Goal: Information Seeking & Learning: Check status

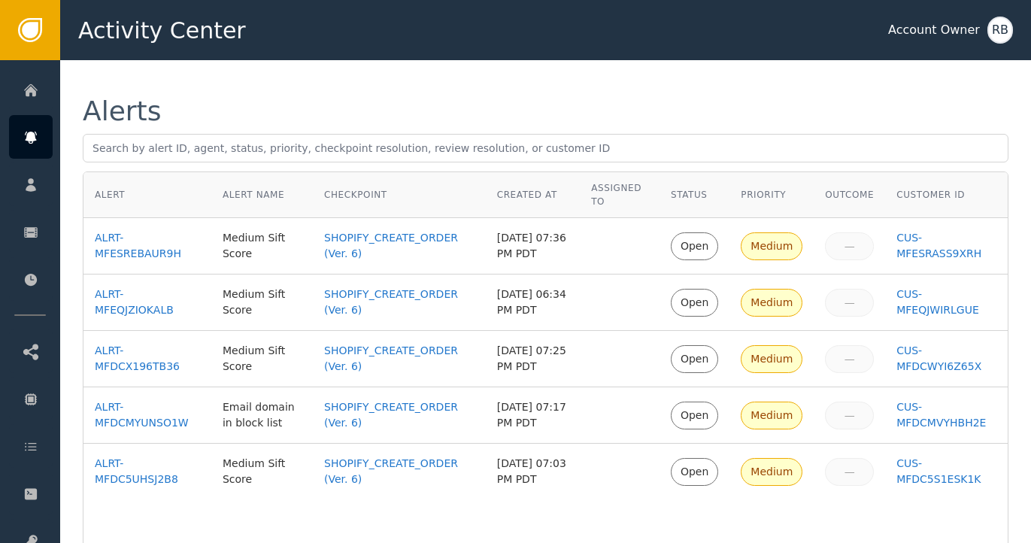
scroll to position [18, 0]
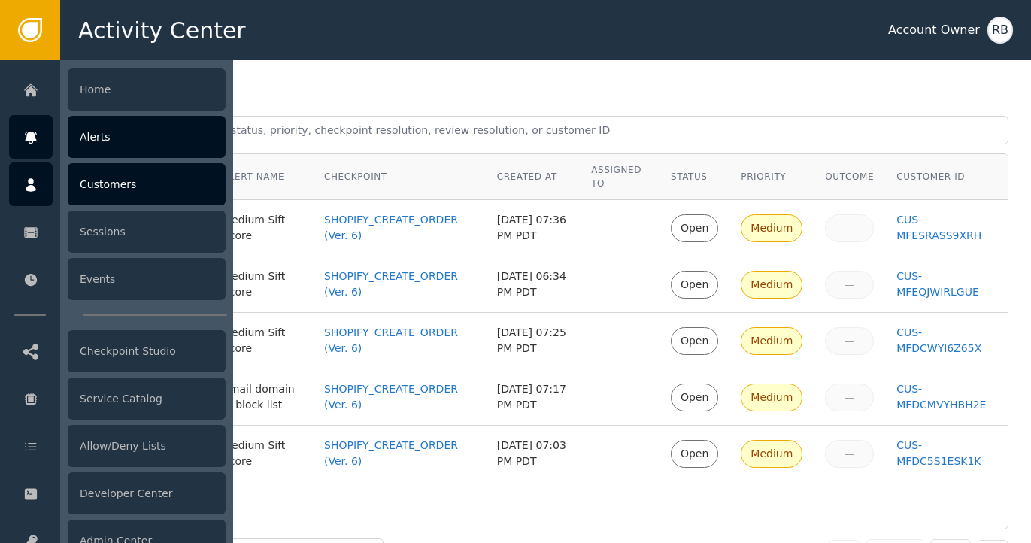
click at [41, 186] on div at bounding box center [31, 184] width 44 height 44
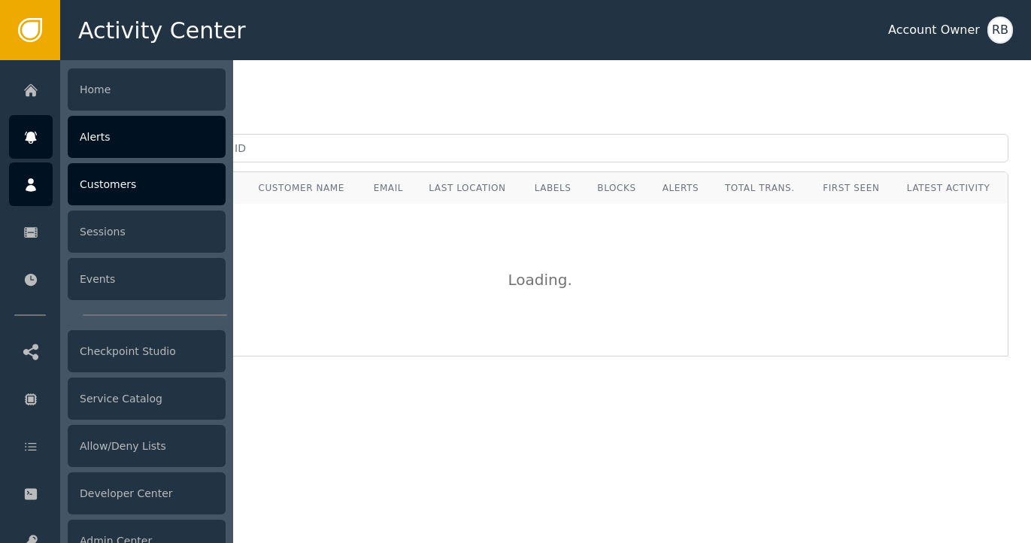
click at [32, 144] on icon at bounding box center [30, 137] width 15 height 17
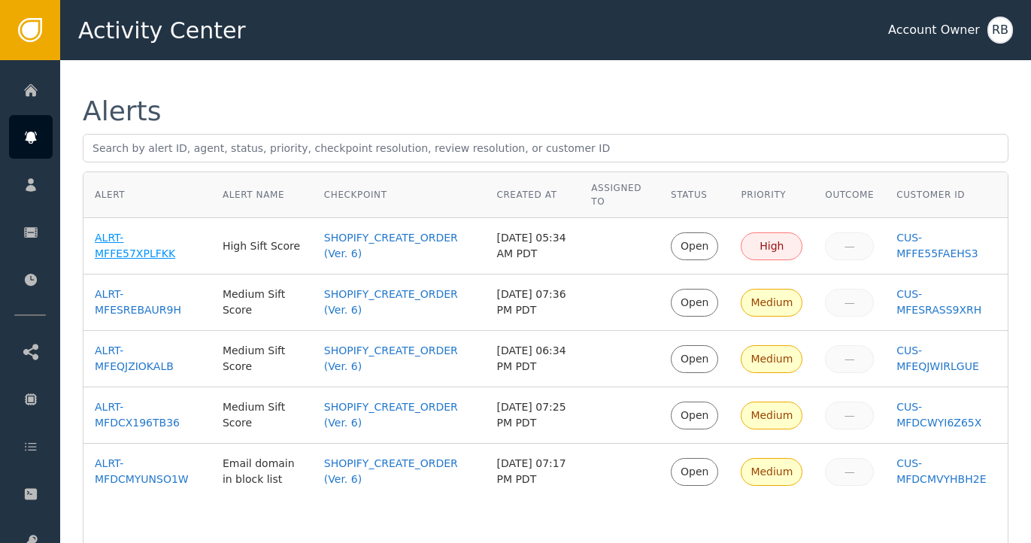
click at [122, 260] on div "ALRT-MFFE57XPLFKK" at bounding box center [147, 246] width 105 height 32
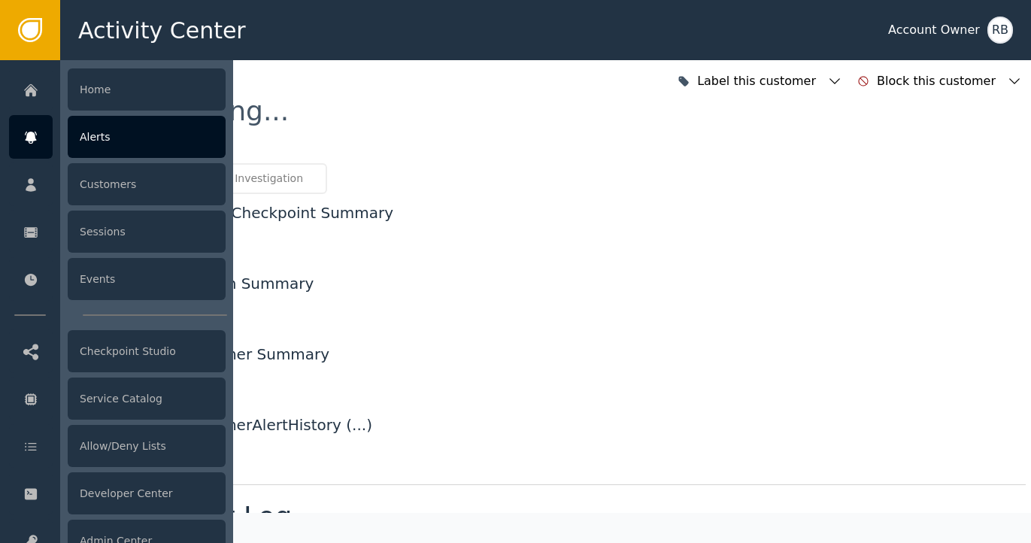
click at [139, 140] on div "Alerts" at bounding box center [147, 137] width 158 height 42
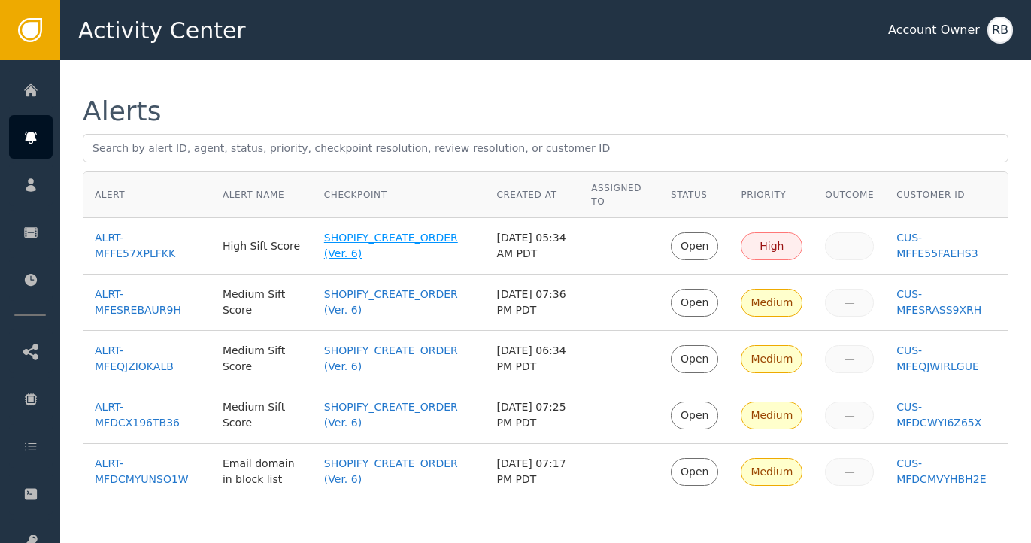
click at [419, 232] on div "SHOPIFY_CREATE_ORDER (Ver. 6)" at bounding box center [399, 246] width 150 height 32
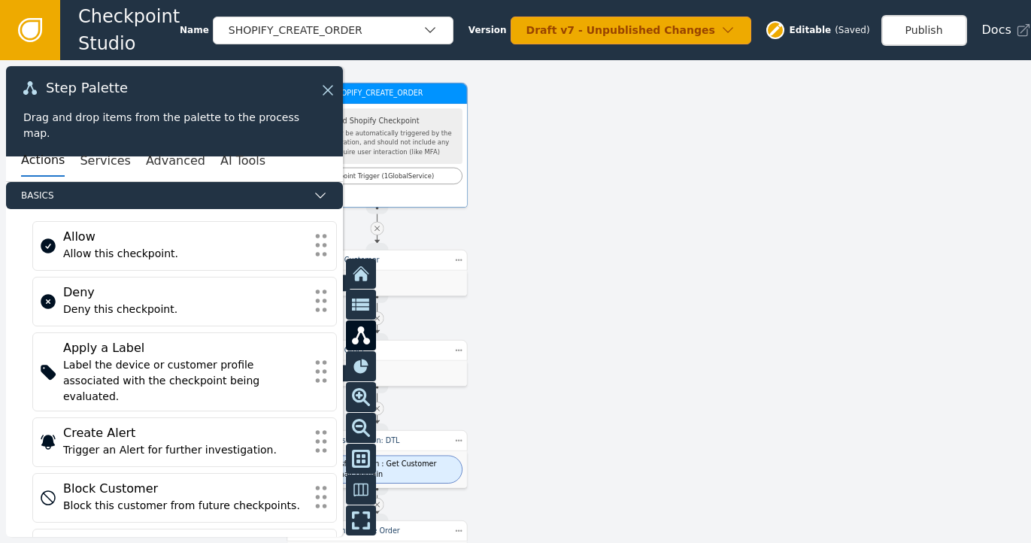
click at [327, 99] on button at bounding box center [328, 90] width 18 height 18
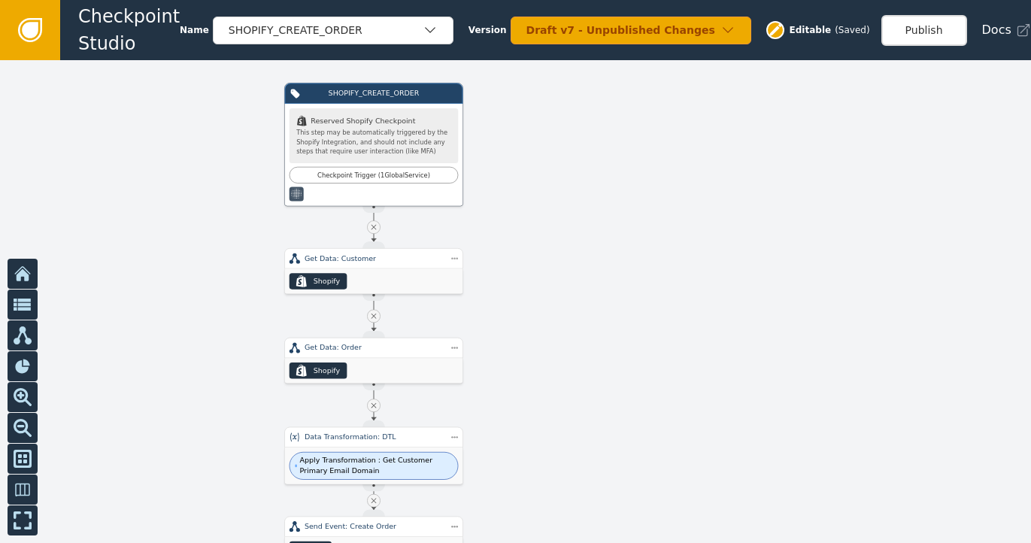
click at [25, 274] on icon at bounding box center [23, 275] width 13 height 12
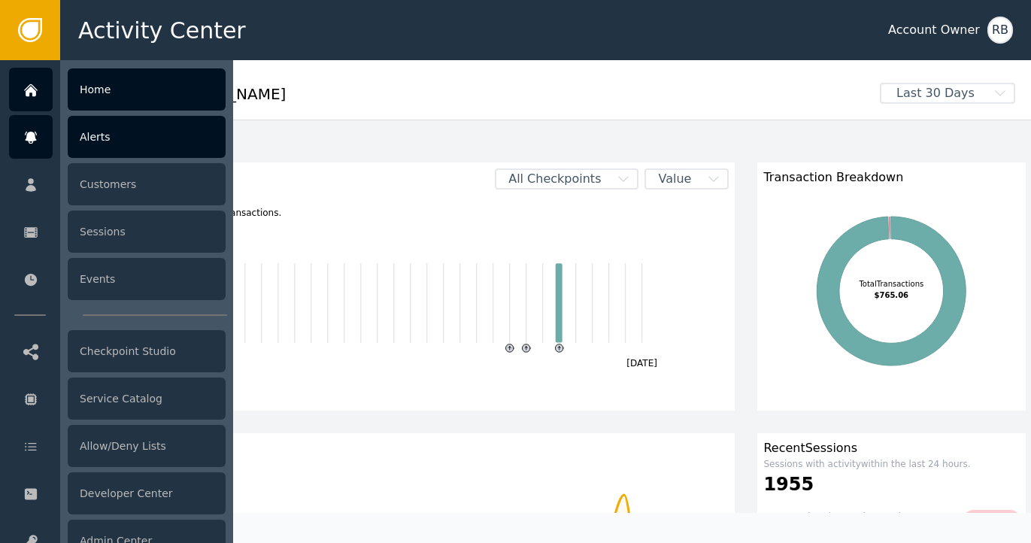
click at [106, 139] on div "Alerts" at bounding box center [147, 137] width 158 height 42
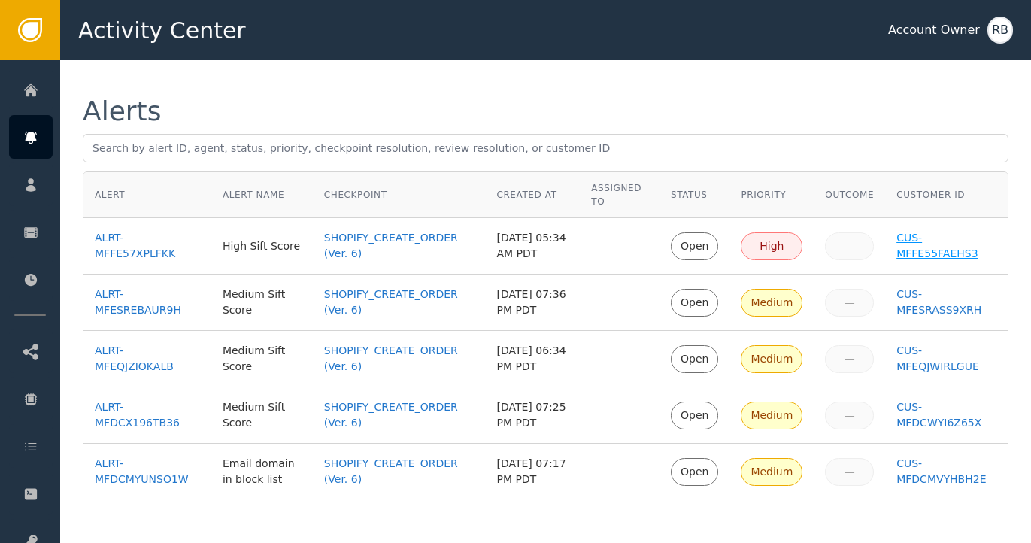
click at [907, 255] on div "CUS-MFFE55FAEHS3" at bounding box center [947, 246] width 100 height 32
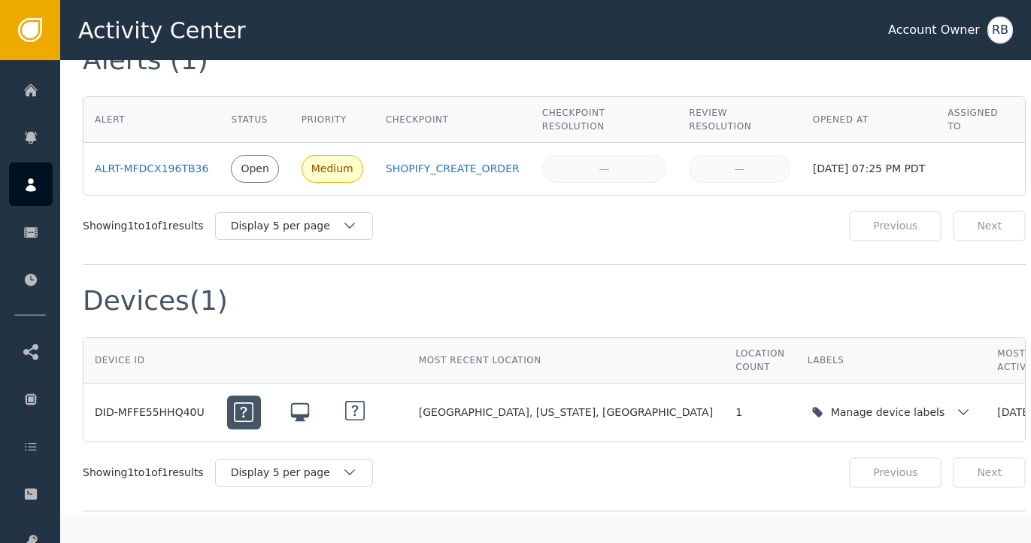
scroll to position [925, 0]
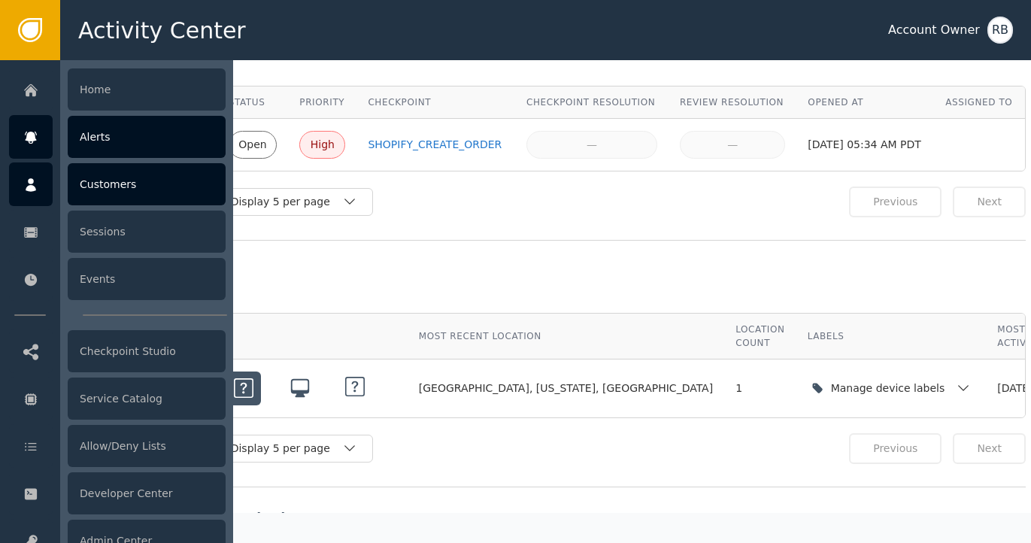
click at [99, 147] on div "Alerts" at bounding box center [147, 137] width 158 height 42
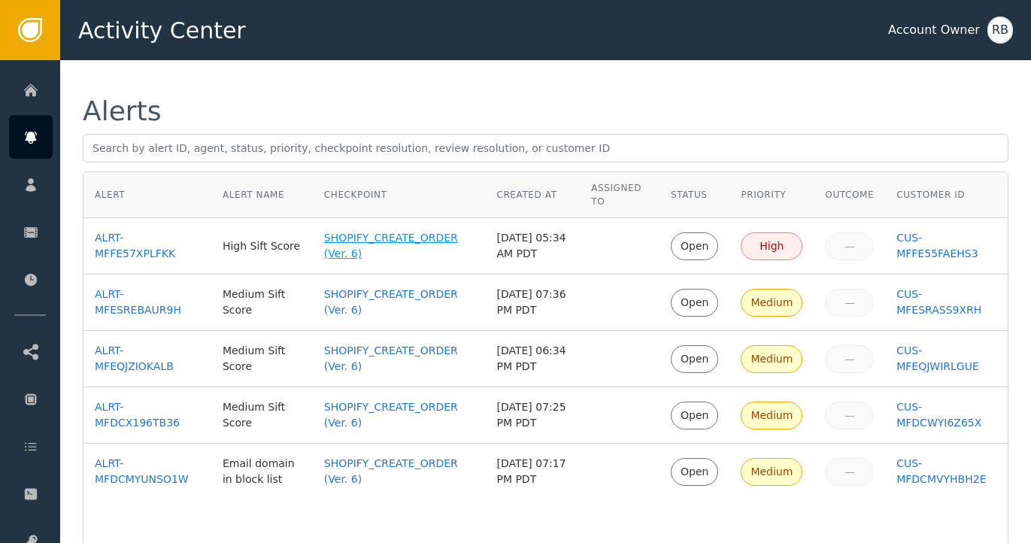
click at [404, 248] on div "SHOPIFY_CREATE_ORDER (Ver. 6)" at bounding box center [399, 246] width 150 height 32
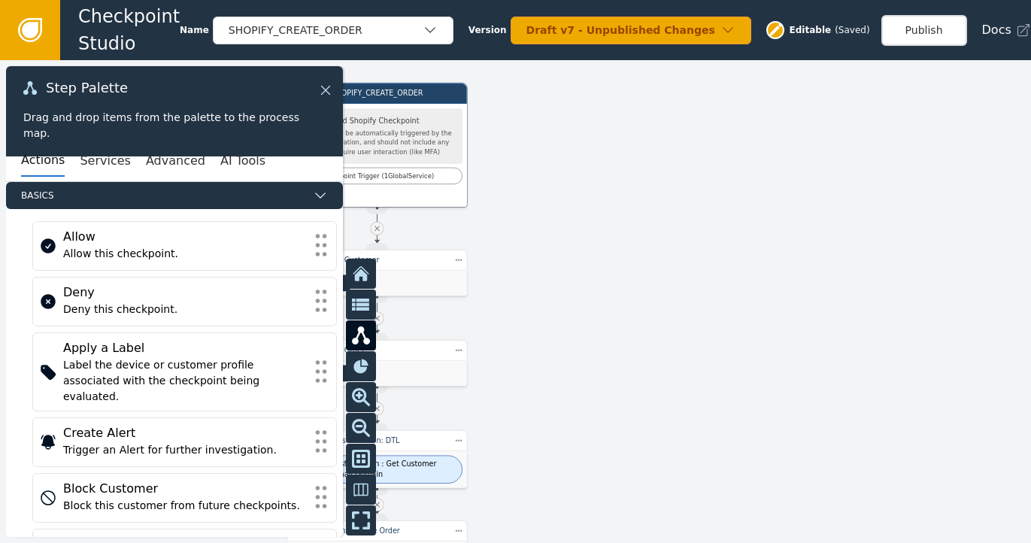
click at [327, 88] on icon at bounding box center [325, 90] width 9 height 9
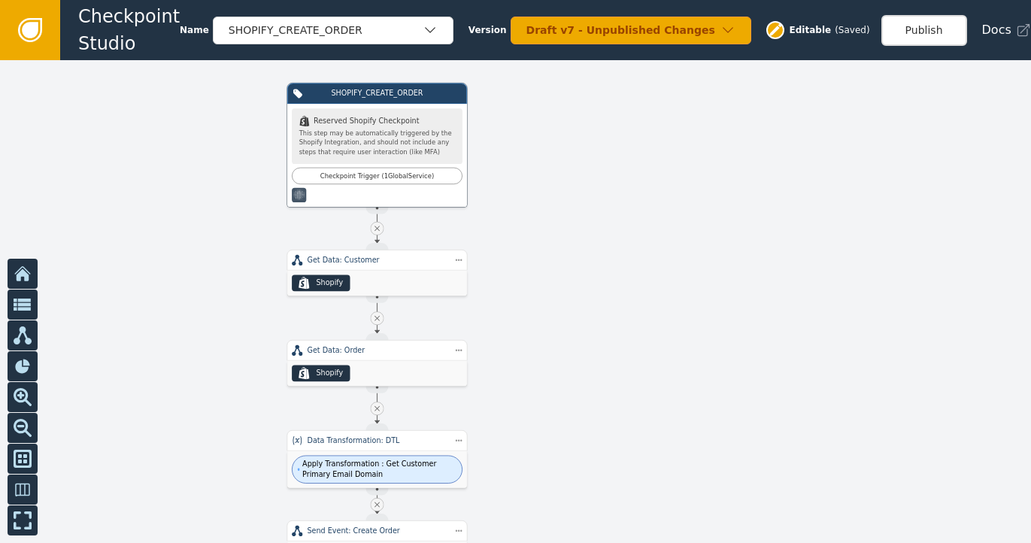
click at [21, 276] on icon at bounding box center [23, 275] width 13 height 12
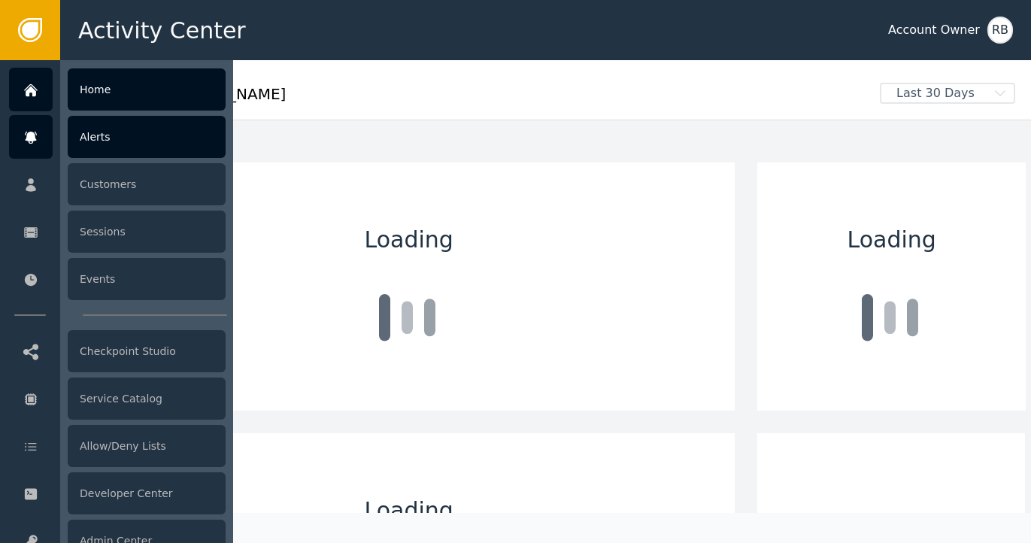
click at [126, 132] on div "Alerts" at bounding box center [147, 137] width 158 height 42
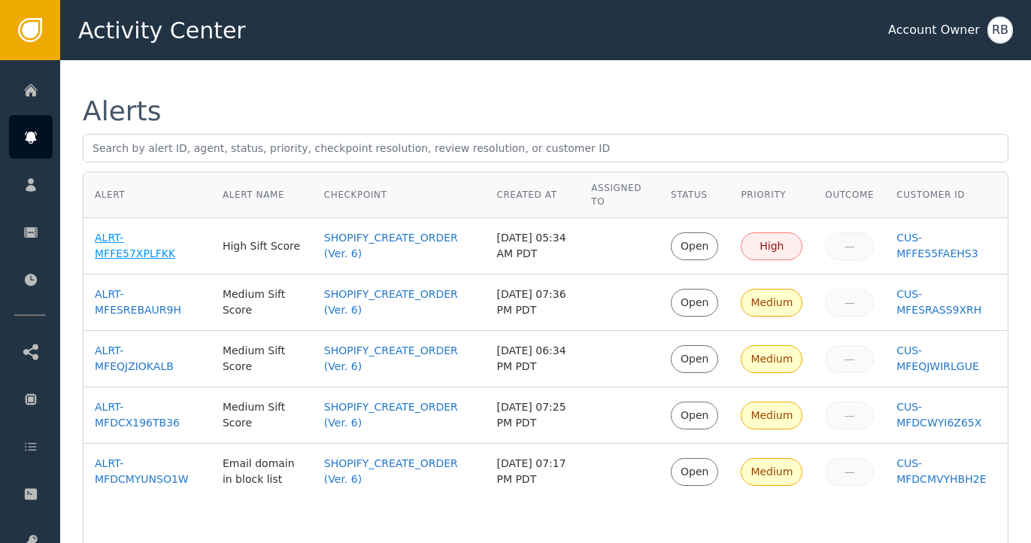
click at [138, 251] on div "ALRT-MFFE57XPLFKK" at bounding box center [147, 246] width 105 height 32
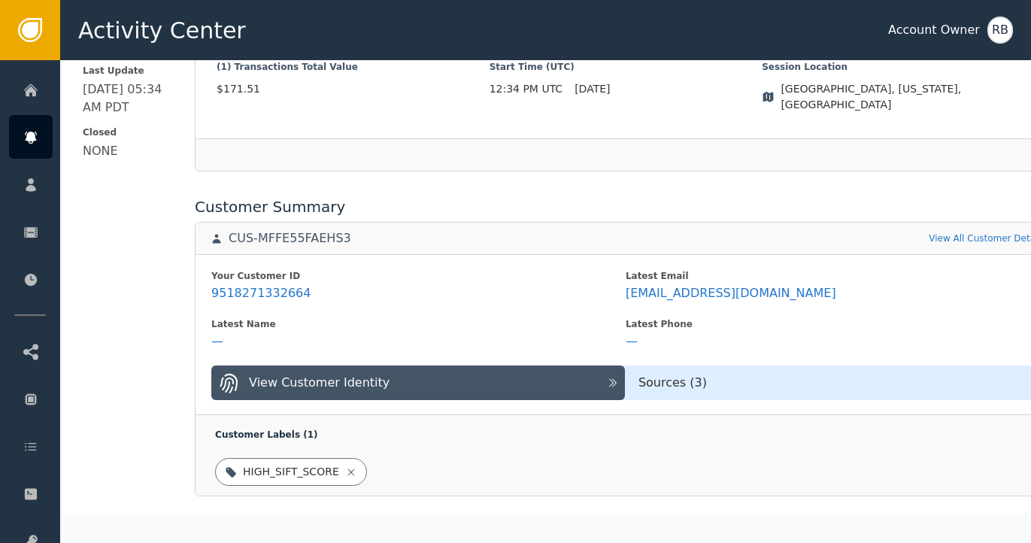
scroll to position [475, 0]
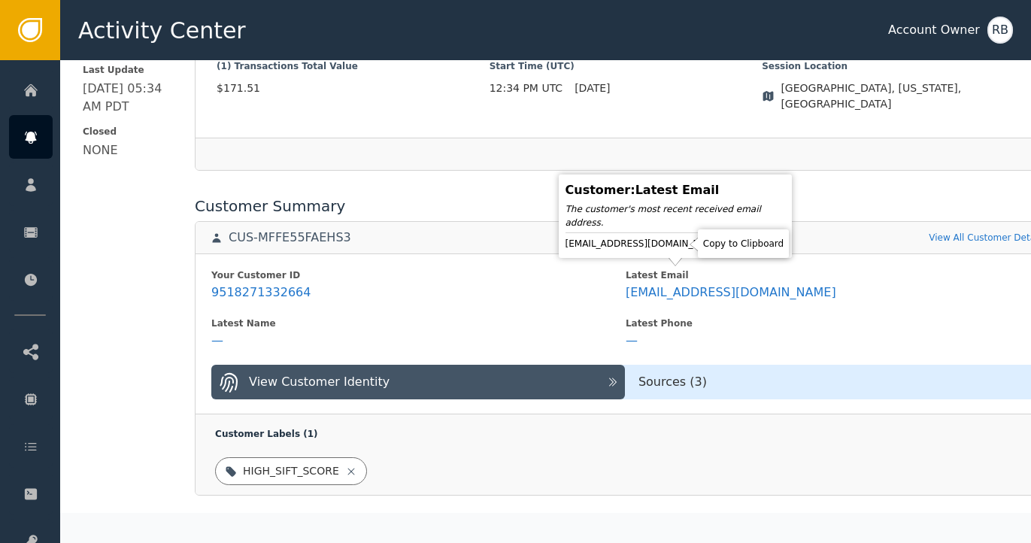
click at [729, 248] on icon at bounding box center [736, 243] width 15 height 15
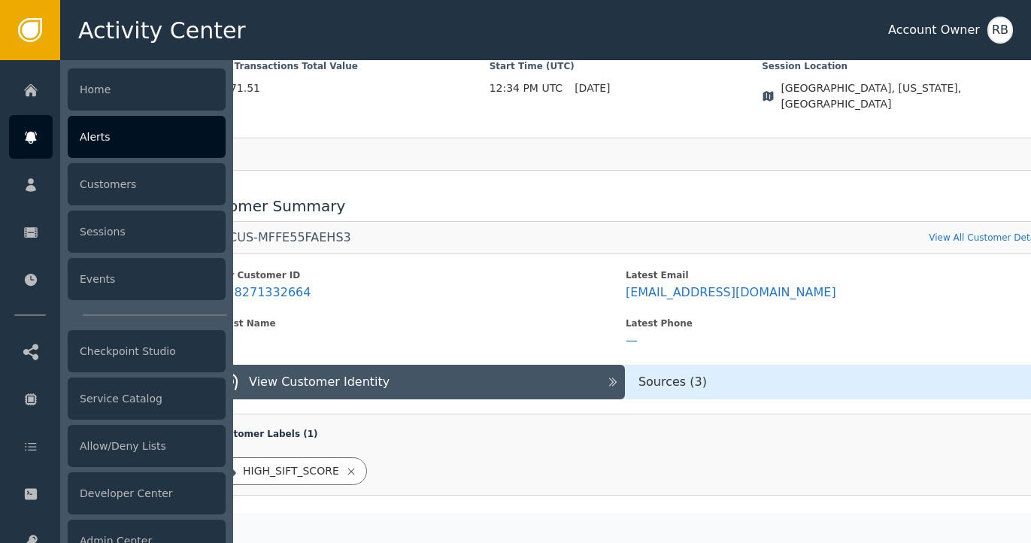
click at [118, 147] on div "Alerts" at bounding box center [147, 137] width 158 height 42
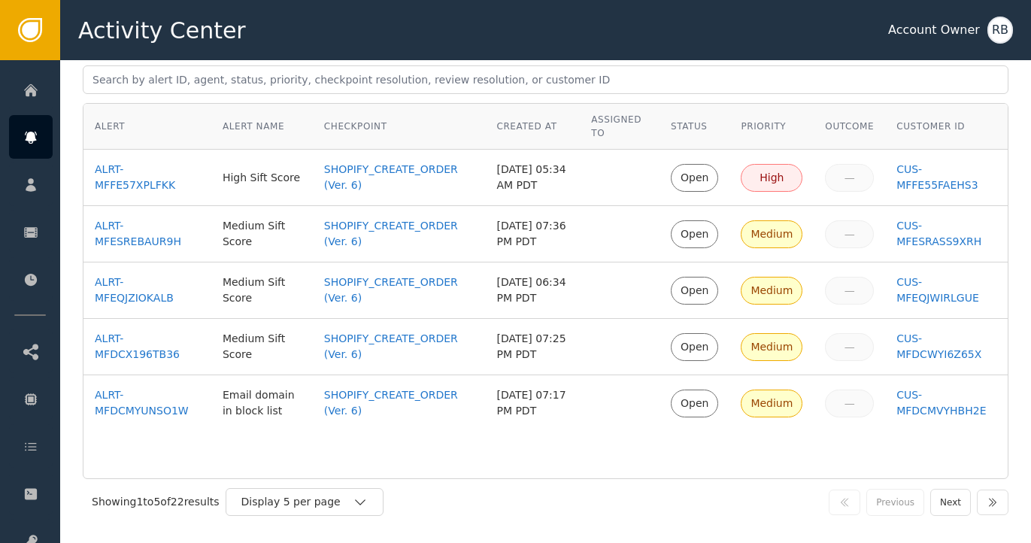
scroll to position [59, 0]
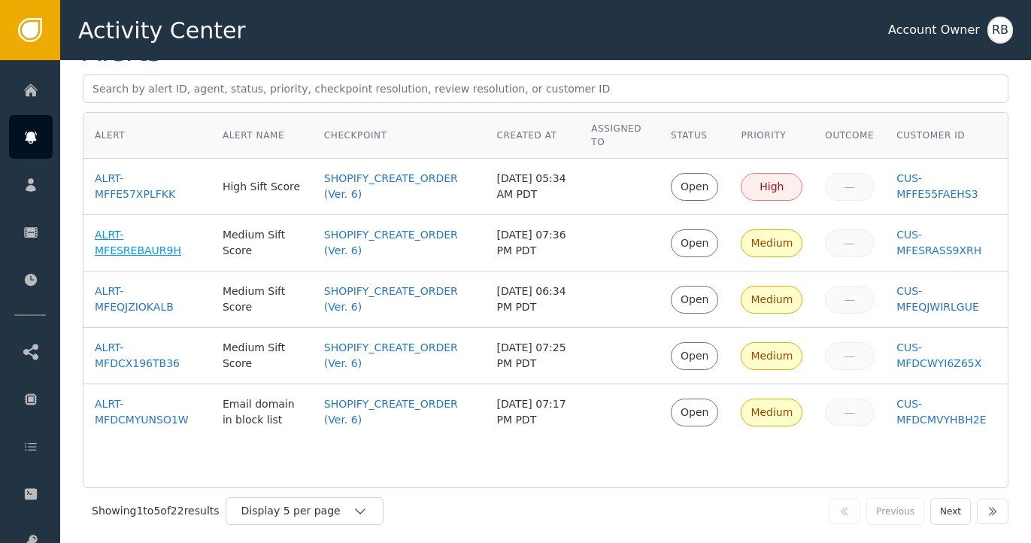
click at [117, 242] on div "ALRT-MFESREBAUR9H" at bounding box center [147, 243] width 105 height 32
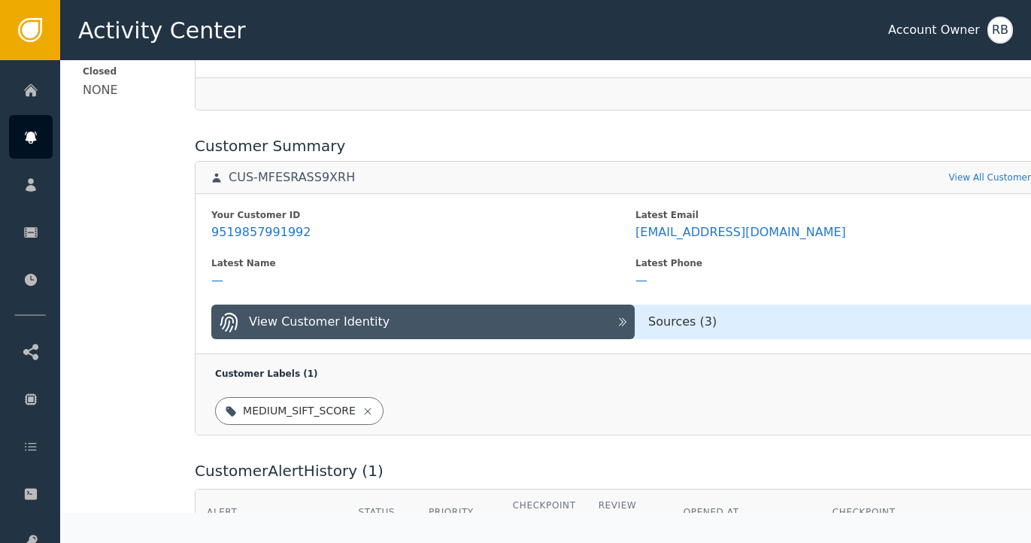
scroll to position [536, 0]
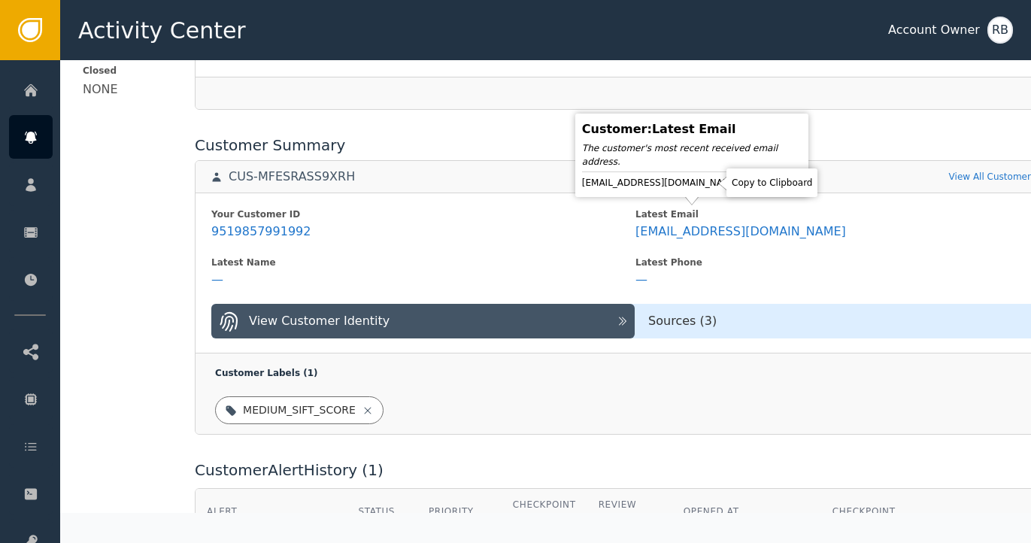
click at [746, 186] on icon at bounding box center [753, 182] width 15 height 15
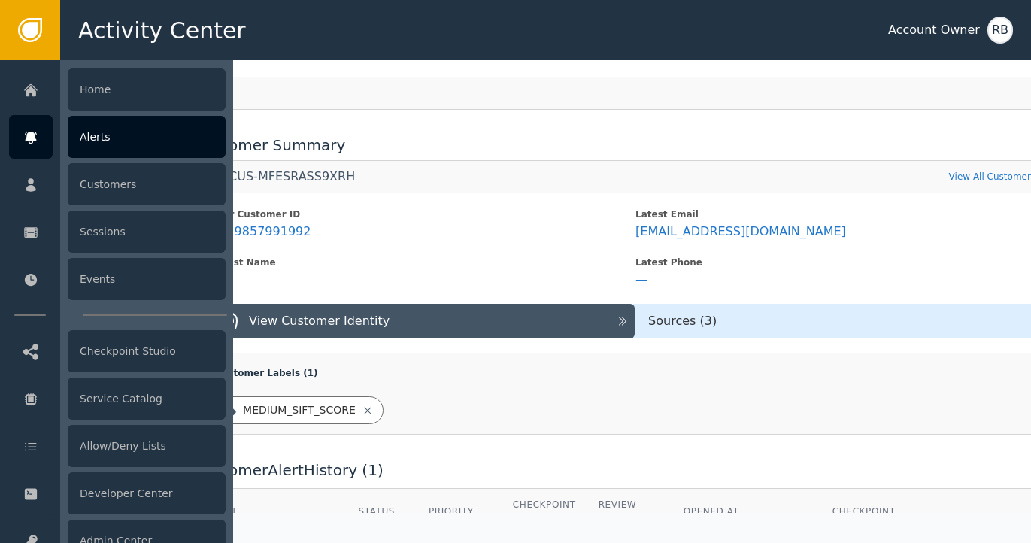
click at [38, 145] on icon at bounding box center [30, 137] width 15 height 17
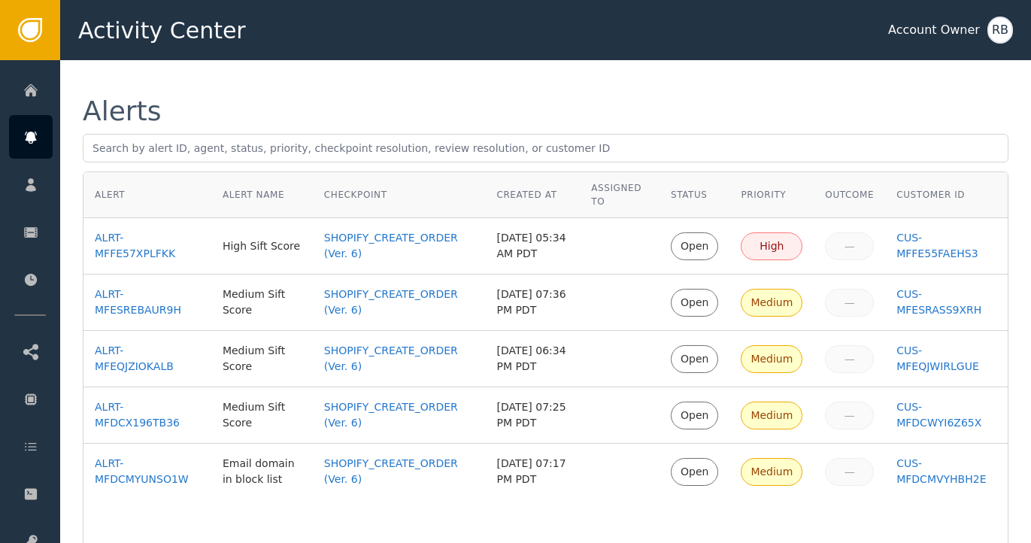
scroll to position [88, 0]
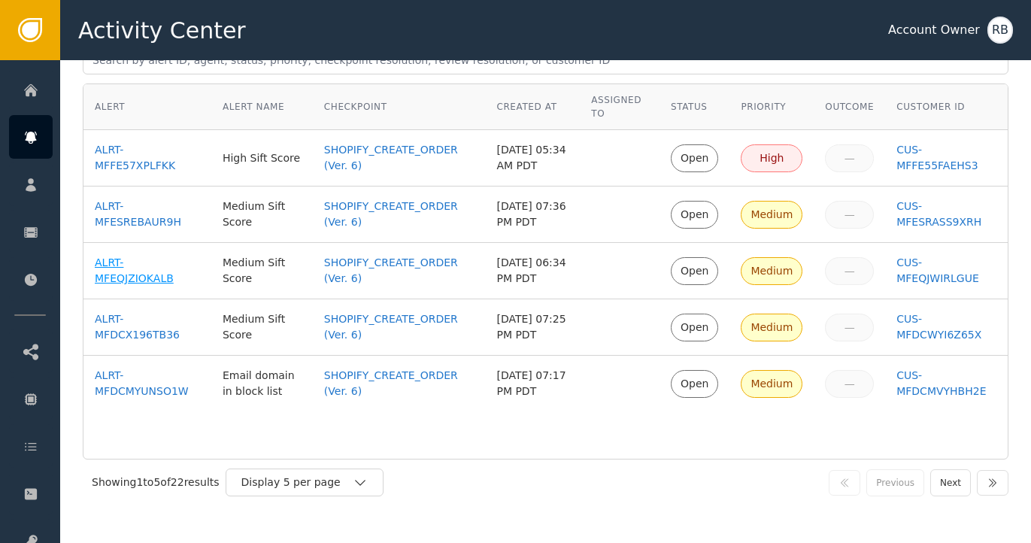
click at [115, 278] on div "ALRT-MFEQJZIOKALB" at bounding box center [147, 271] width 105 height 32
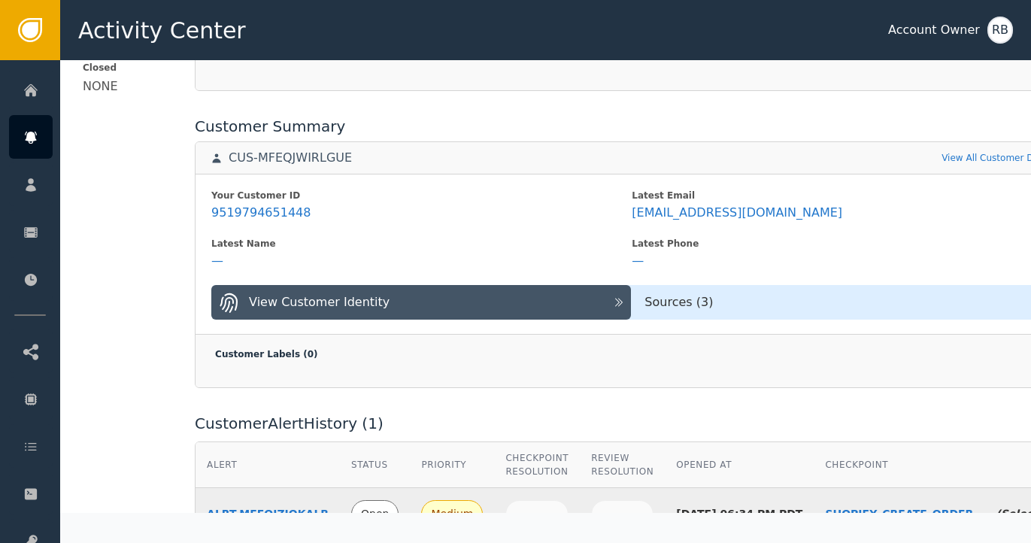
scroll to position [539, 0]
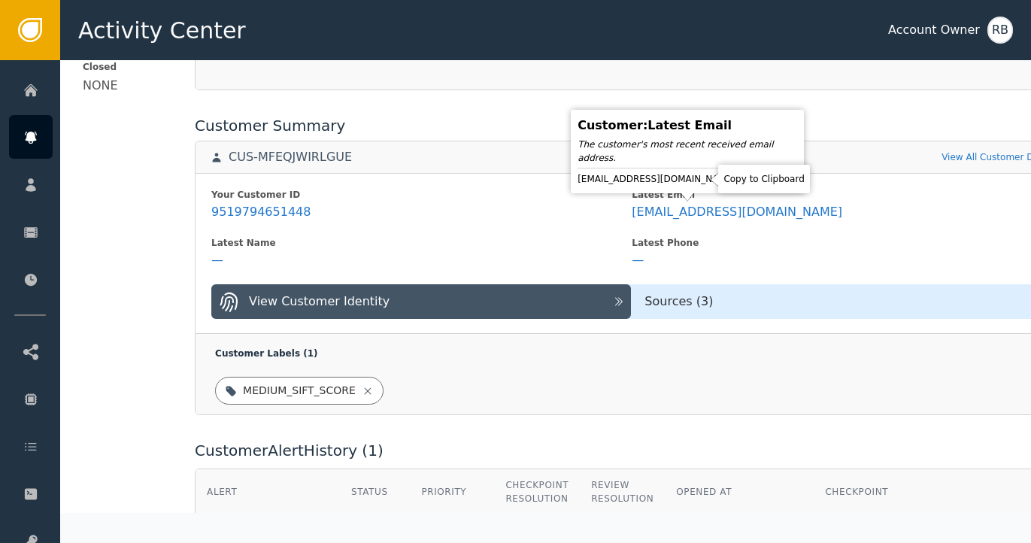
click at [742, 178] on icon at bounding box center [749, 179] width 15 height 15
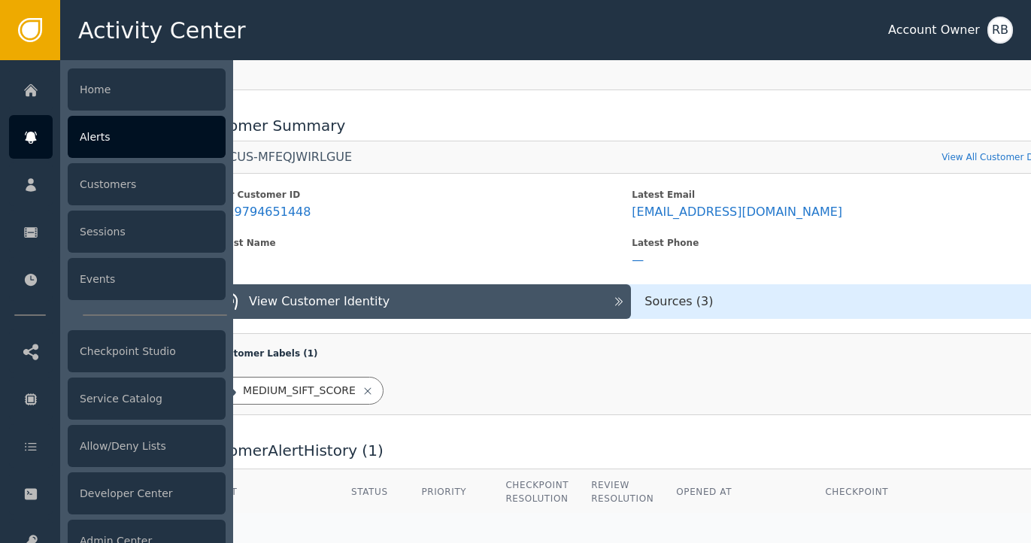
click at [32, 142] on icon at bounding box center [30, 138] width 11 height 12
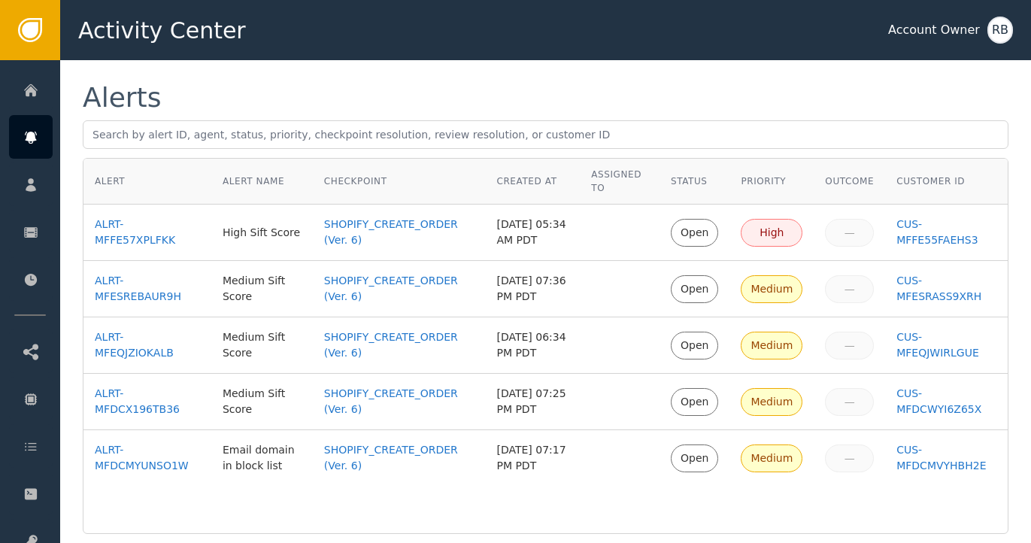
scroll to position [17, 0]
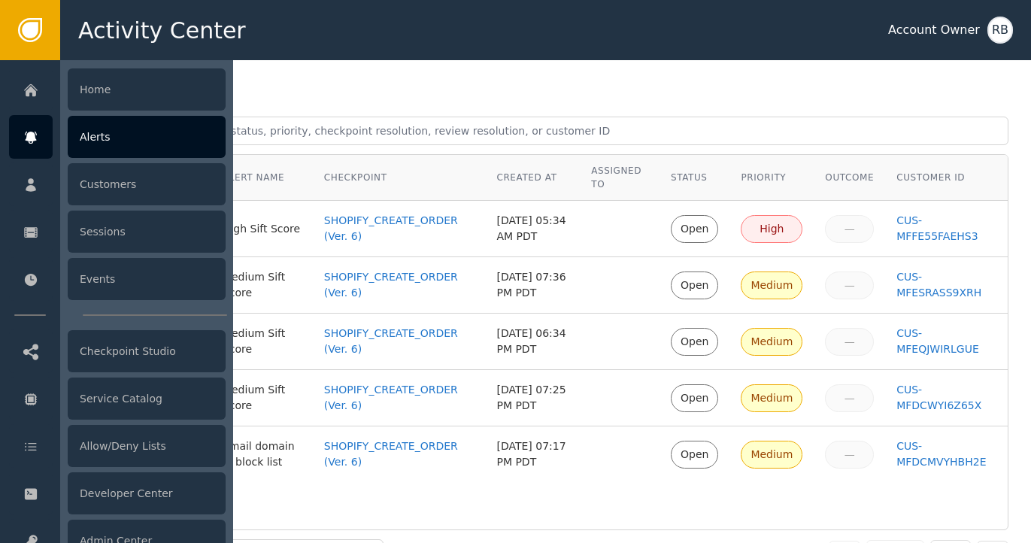
click at [99, 143] on div "Alerts" at bounding box center [147, 137] width 158 height 42
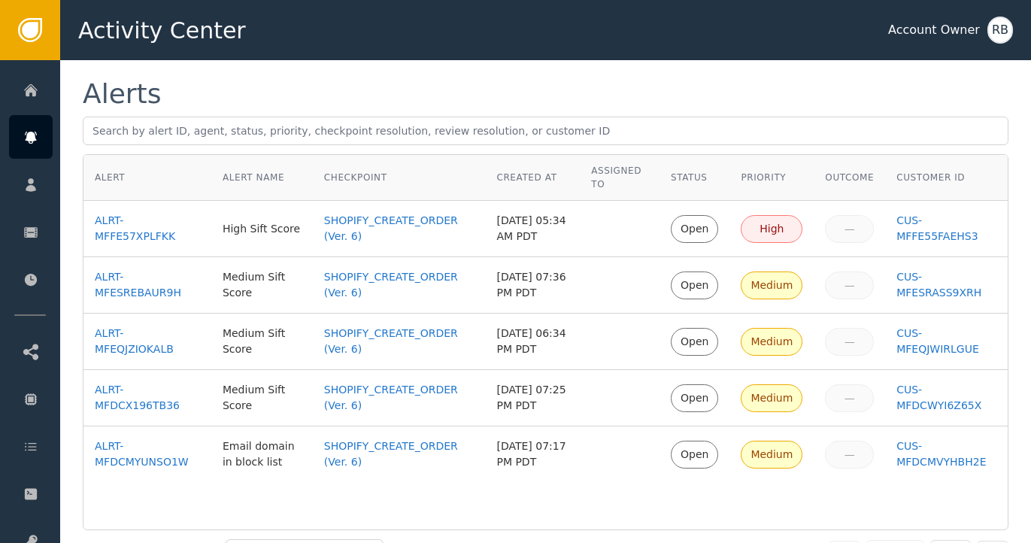
scroll to position [15, 0]
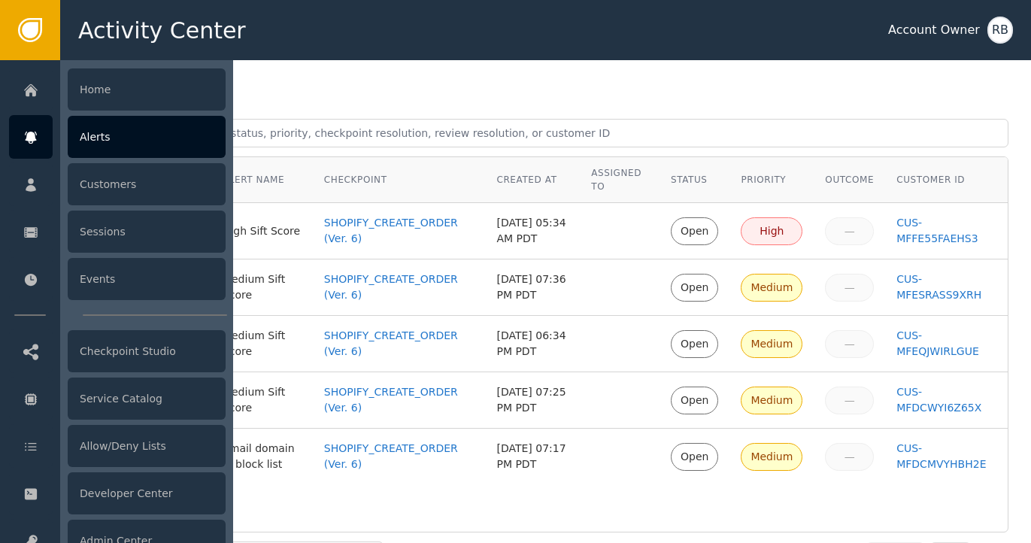
click at [151, 147] on div "Alerts" at bounding box center [147, 137] width 158 height 42
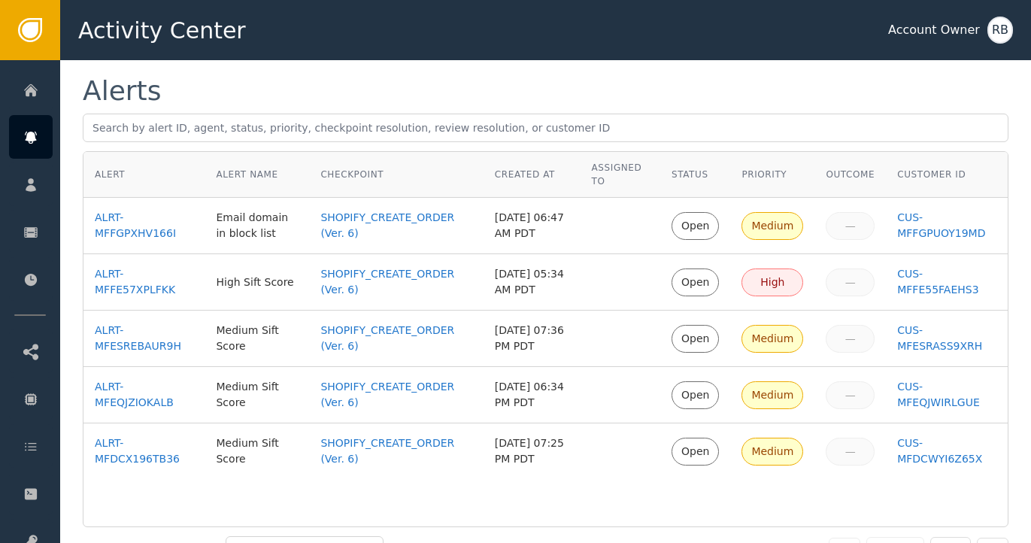
scroll to position [23, 0]
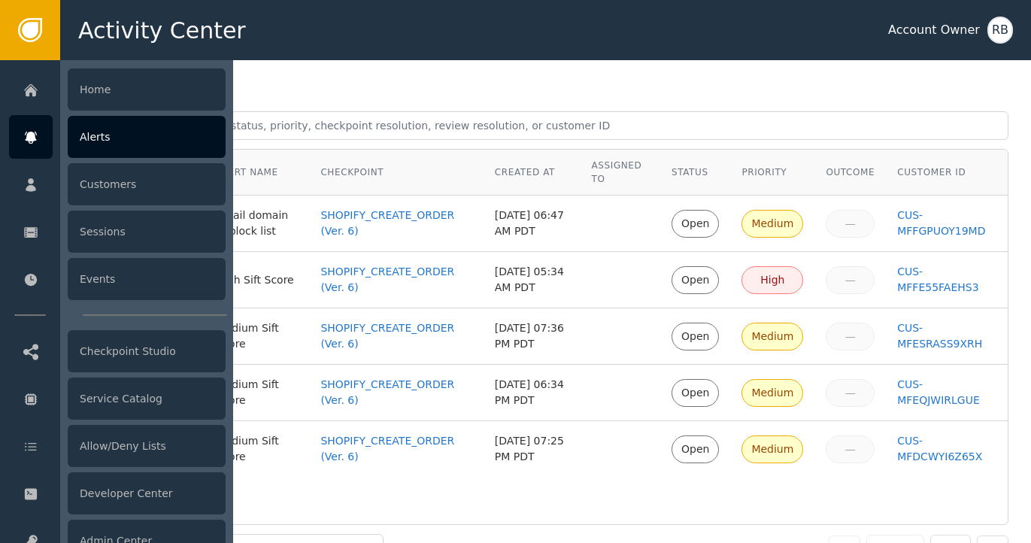
click at [87, 147] on div "Alerts" at bounding box center [147, 137] width 158 height 42
click at [129, 141] on div "Alerts" at bounding box center [147, 137] width 158 height 42
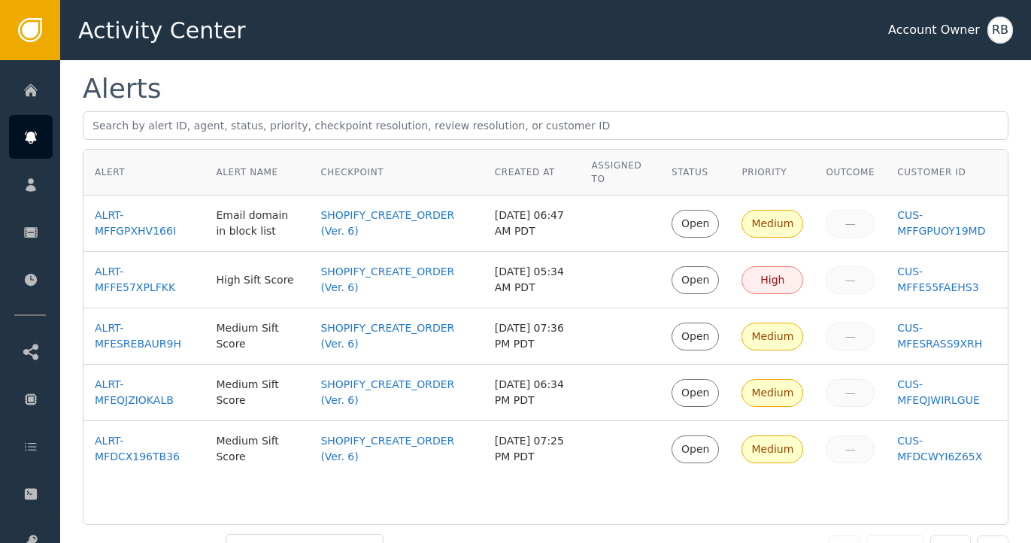
click at [648, 90] on div "Alerts" at bounding box center [546, 88] width 926 height 27
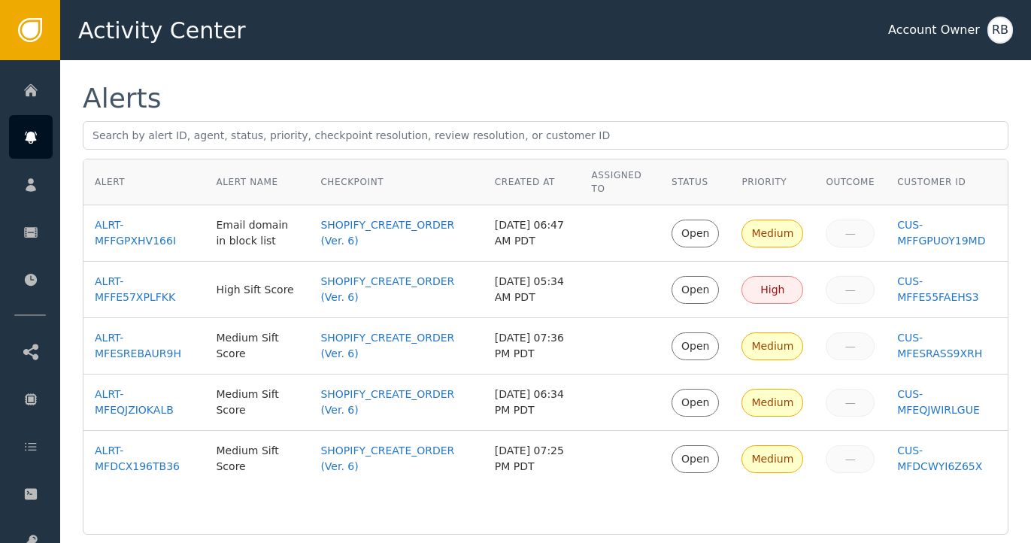
scroll to position [11, 0]
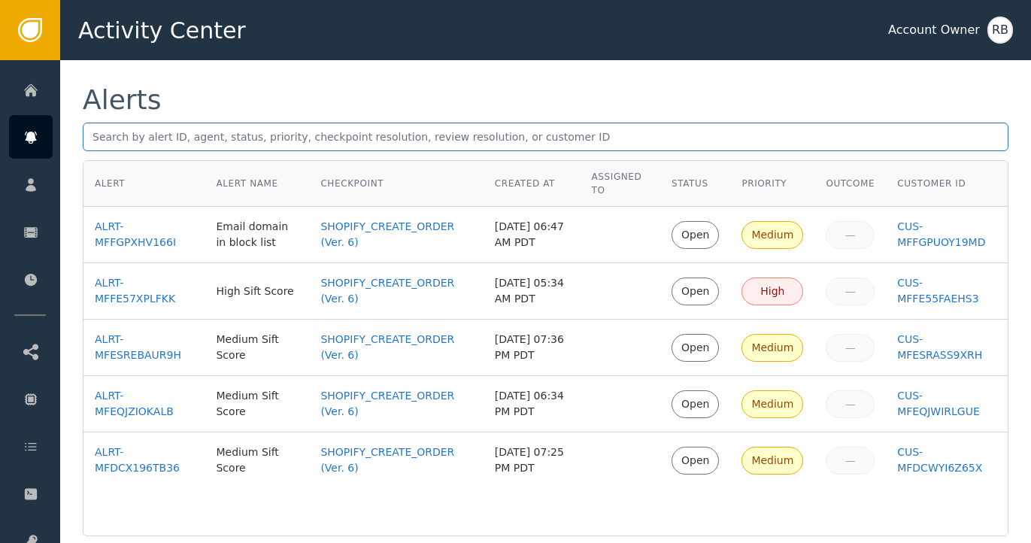
click at [231, 143] on input "text" at bounding box center [546, 137] width 926 height 29
paste input "2939 Incomplete Caution"
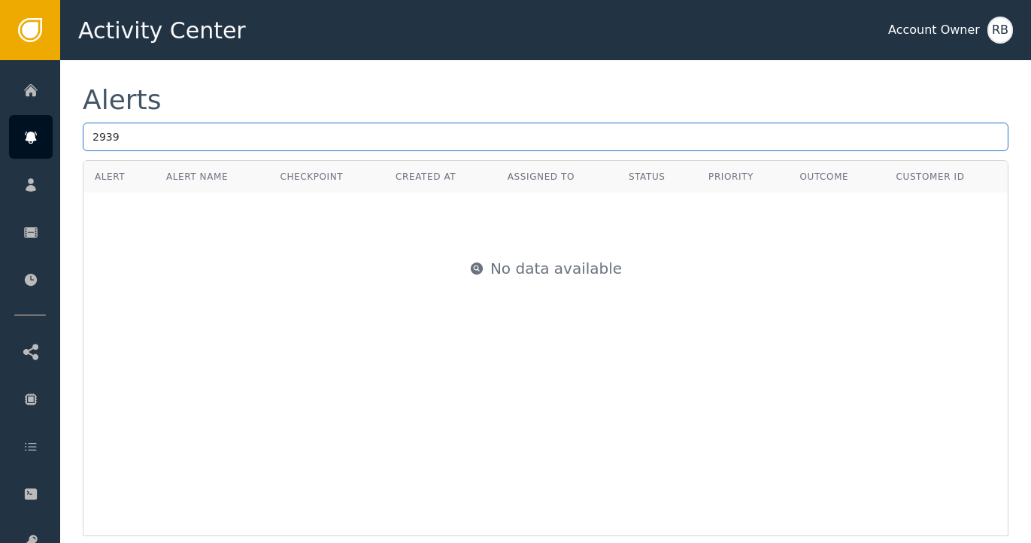
type input "2939"
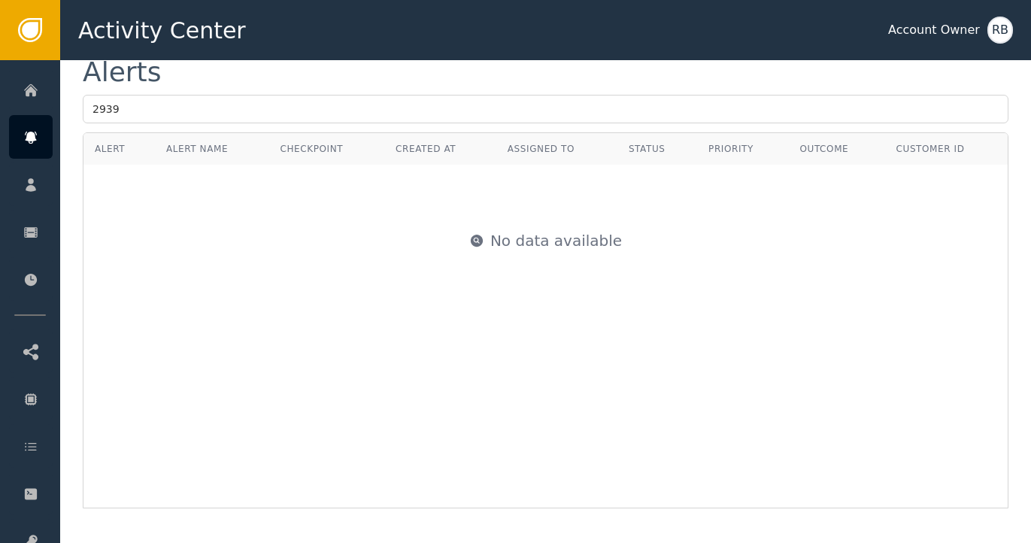
scroll to position [42, 0]
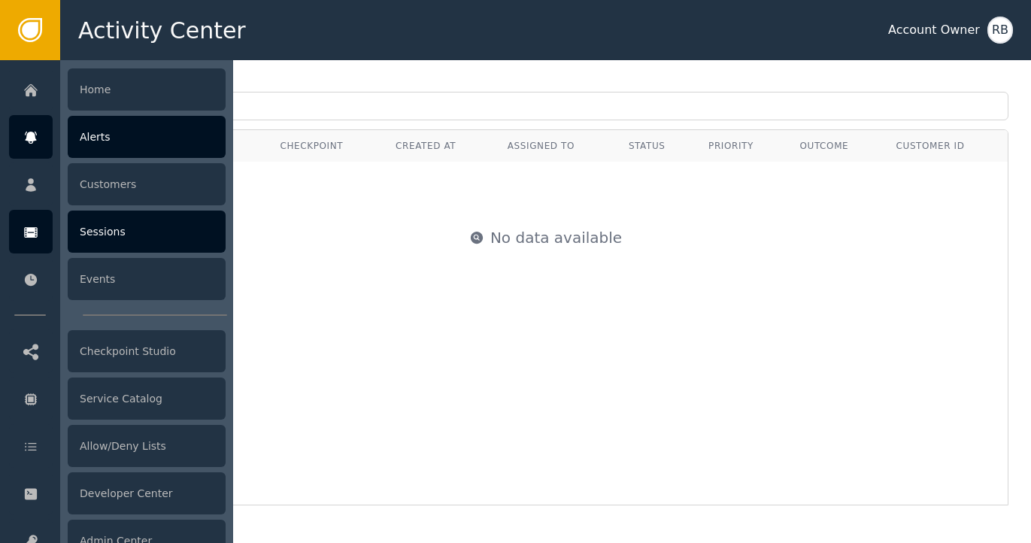
click at [44, 232] on div at bounding box center [31, 232] width 44 height 44
